Goal: Find specific page/section: Find specific page/section

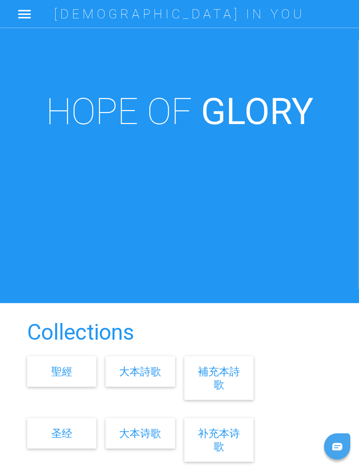
scroll to position [3, 0]
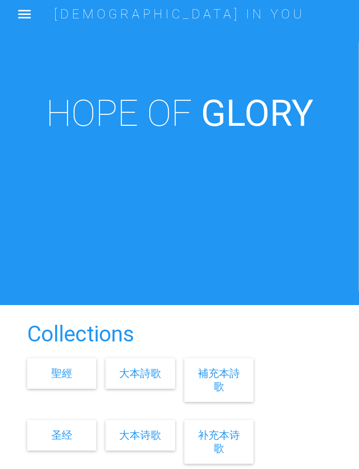
click at [141, 379] on link "大本詩歌" at bounding box center [140, 373] width 42 height 13
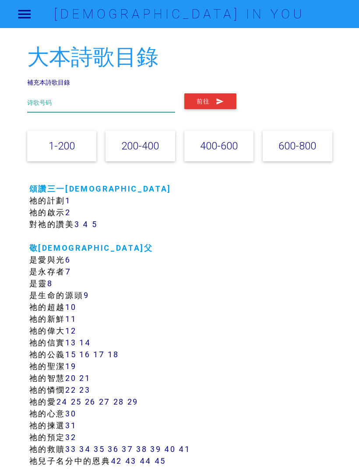
click at [131, 99] on input "text" at bounding box center [101, 102] width 148 height 19
click at [215, 103] on button "前往" at bounding box center [210, 101] width 52 height 16
click at [121, 99] on input "141" at bounding box center [101, 102] width 148 height 19
type input "173"
click at [210, 100] on button "前往" at bounding box center [210, 101] width 52 height 16
